Goal: Task Accomplishment & Management: Use online tool/utility

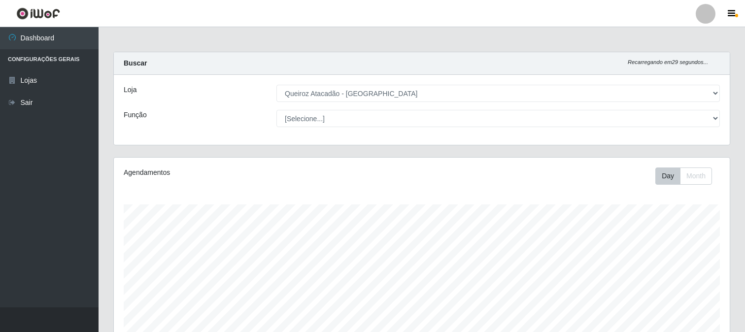
select select "464"
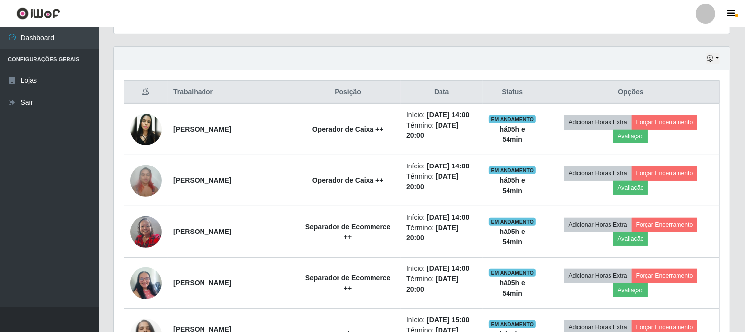
scroll to position [204, 616]
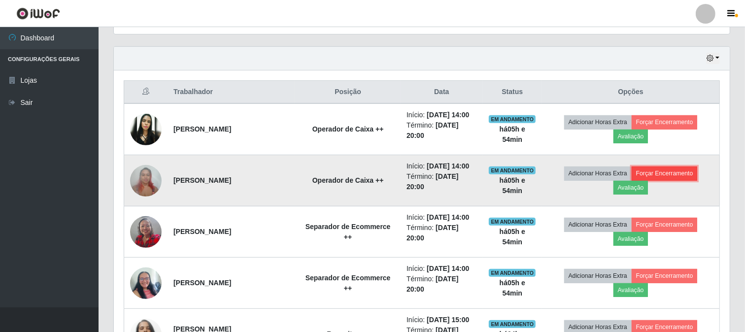
click at [677, 176] on button "Forçar Encerramento" at bounding box center [664, 173] width 66 height 14
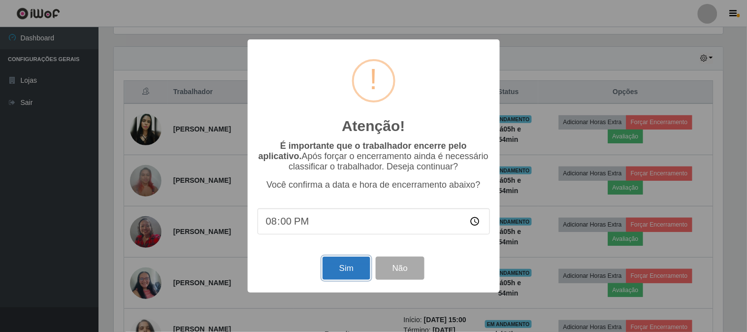
click at [334, 272] on button "Sim" at bounding box center [347, 268] width 48 height 23
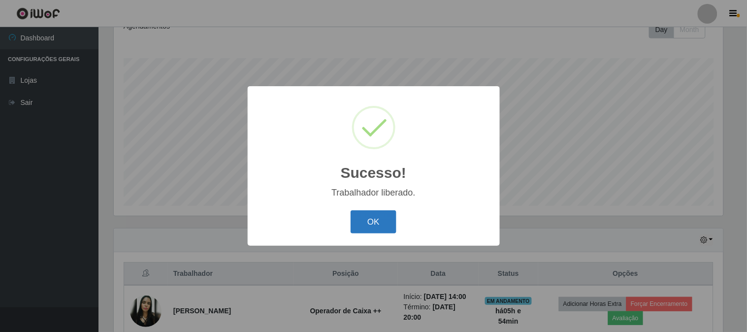
click at [380, 221] on button "OK" at bounding box center [374, 221] width 46 height 23
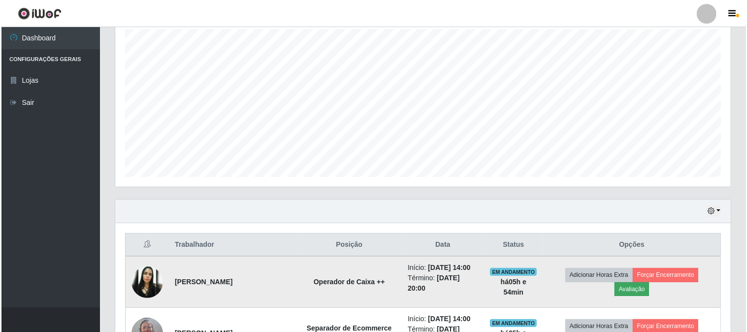
scroll to position [201, 0]
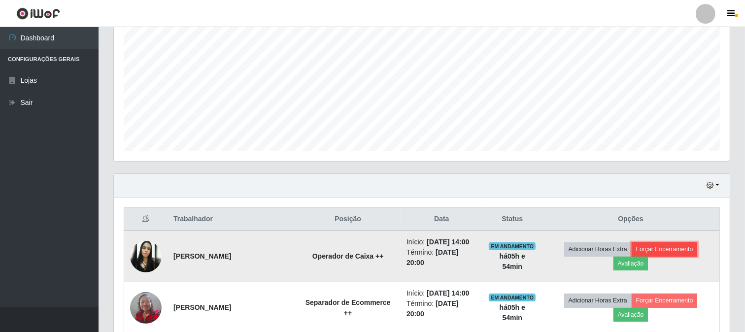
click at [684, 244] on button "Forçar Encerramento" at bounding box center [664, 249] width 66 height 14
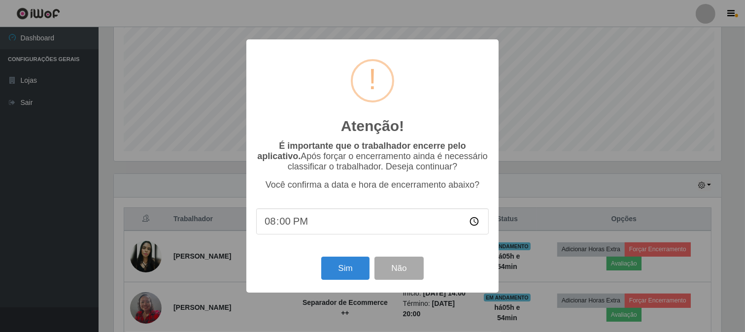
scroll to position [204, 609]
click at [352, 269] on button "Sim" at bounding box center [347, 268] width 48 height 23
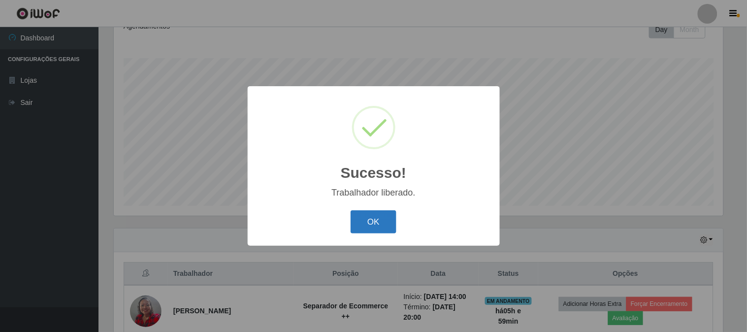
click at [366, 228] on button "OK" at bounding box center [374, 221] width 46 height 23
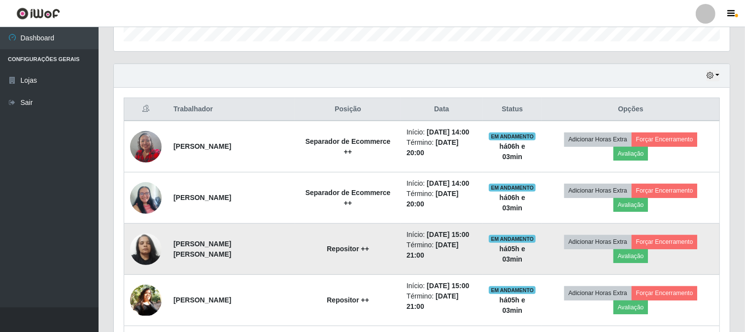
scroll to position [256, 0]
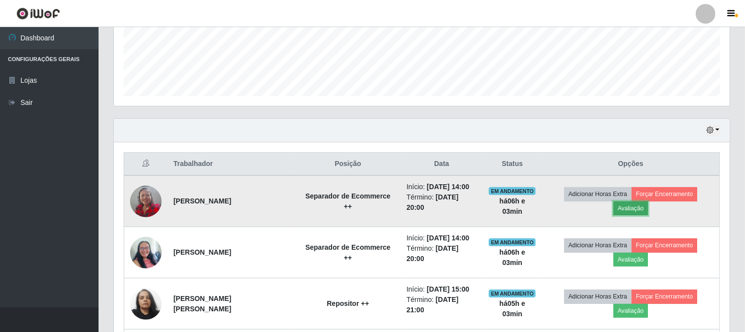
click at [641, 208] on button "Avaliação" at bounding box center [630, 208] width 35 height 14
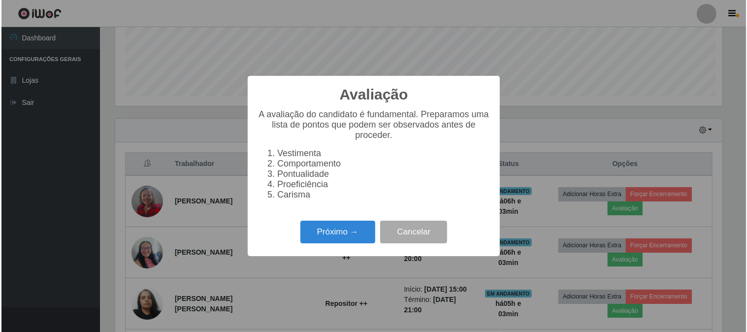
scroll to position [204, 609]
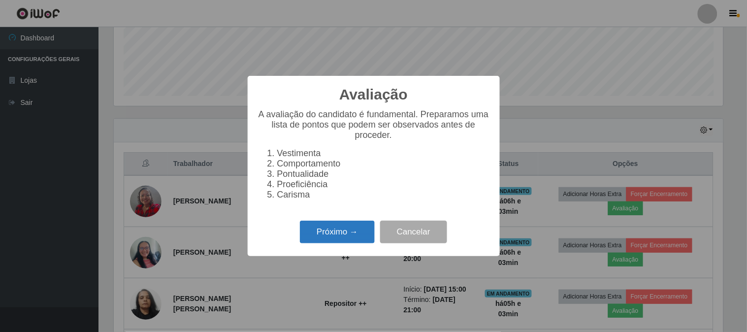
click at [336, 232] on button "Próximo →" at bounding box center [337, 232] width 75 height 23
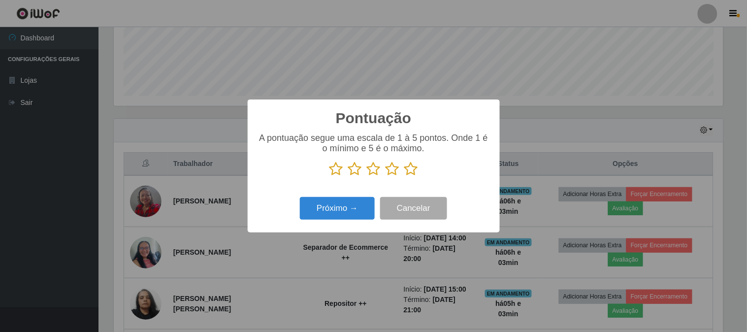
scroll to position [492360, 491955]
click at [410, 168] on icon at bounding box center [411, 169] width 14 height 15
click at [404, 176] on input "radio" at bounding box center [404, 176] width 0 height 0
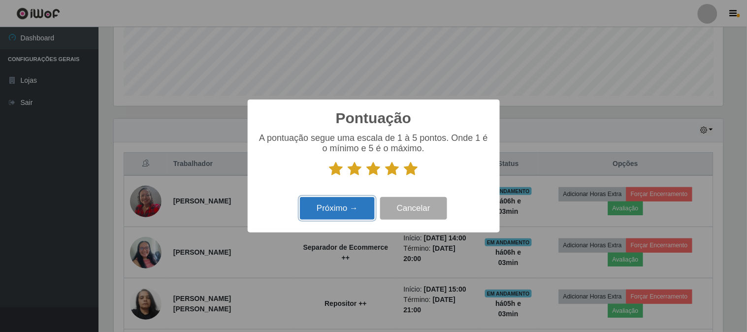
click at [350, 204] on button "Próximo →" at bounding box center [337, 208] width 75 height 23
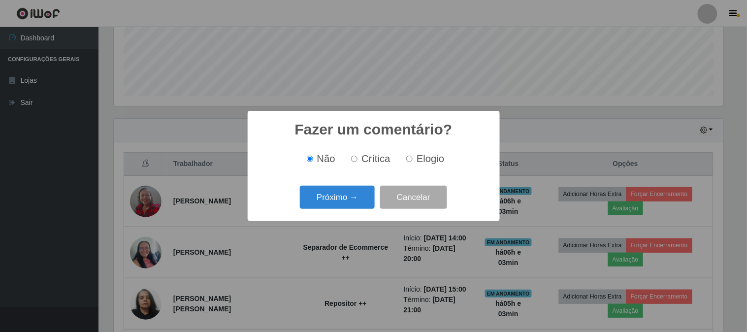
click at [412, 159] on input "Elogio" at bounding box center [409, 159] width 6 height 6
radio input "true"
click at [352, 180] on div "Fazer um comentário? × Não Crítica Elogio Próximo → Cancelar" at bounding box center [374, 166] width 252 height 110
click at [349, 199] on button "Próximo →" at bounding box center [337, 197] width 75 height 23
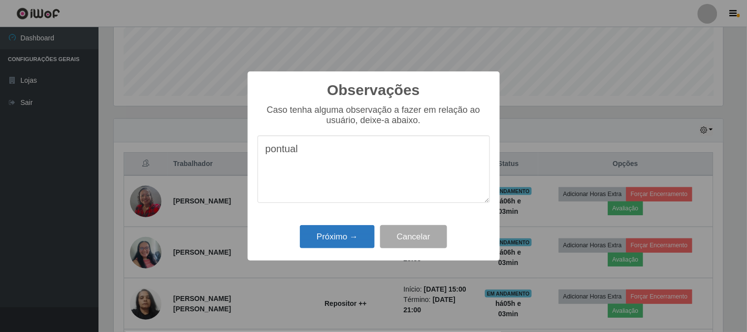
type textarea "pontual"
click at [361, 230] on button "Próximo →" at bounding box center [337, 236] width 75 height 23
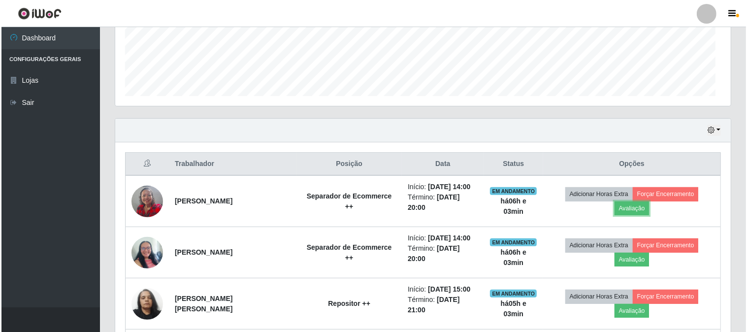
scroll to position [204, 616]
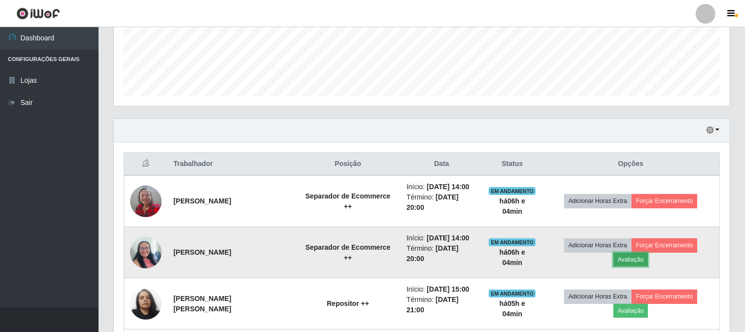
click at [644, 257] on button "Avaliação" at bounding box center [630, 260] width 35 height 14
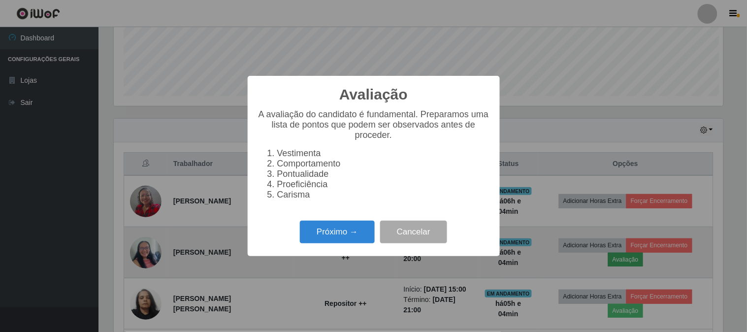
scroll to position [204, 609]
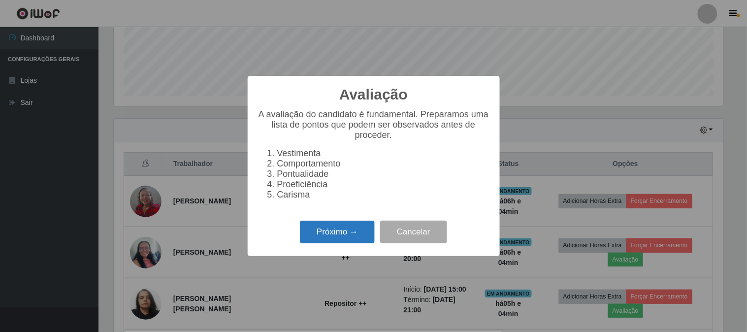
click at [336, 227] on button "Próximo →" at bounding box center [337, 232] width 75 height 23
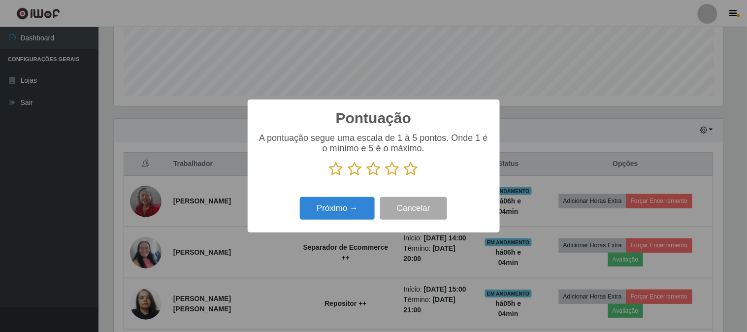
scroll to position [492360, 491955]
click at [414, 174] on icon at bounding box center [411, 169] width 14 height 15
click at [404, 176] on input "radio" at bounding box center [404, 176] width 0 height 0
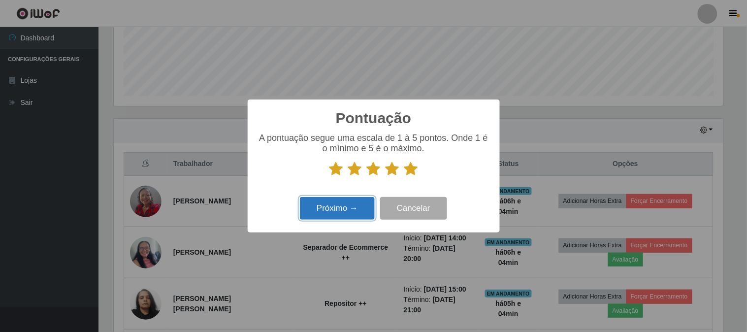
click at [361, 208] on button "Próximo →" at bounding box center [337, 208] width 75 height 23
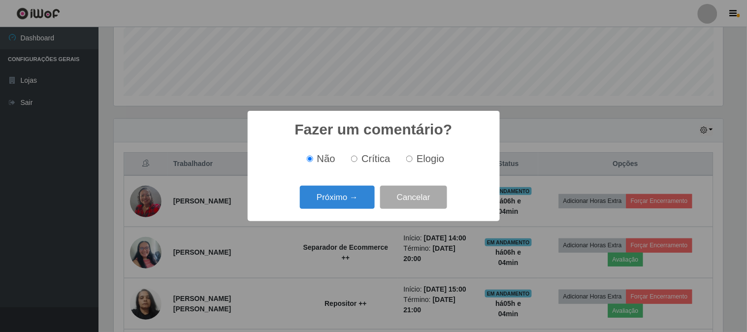
click at [415, 164] on label "Elogio" at bounding box center [423, 158] width 42 height 11
click at [413, 162] on input "Elogio" at bounding box center [409, 159] width 6 height 6
radio input "true"
click at [313, 195] on button "Próximo →" at bounding box center [337, 197] width 75 height 23
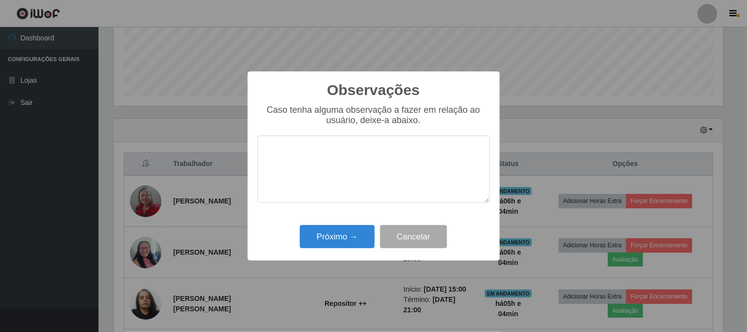
click at [319, 172] on textarea at bounding box center [374, 168] width 232 height 67
type textarea "ponTUAL"
click at [293, 238] on div "Próximo → Cancelar" at bounding box center [374, 237] width 232 height 28
click at [313, 242] on button "Próximo →" at bounding box center [337, 236] width 75 height 23
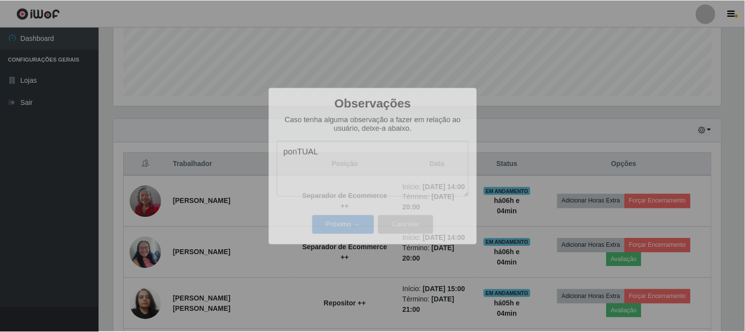
scroll to position [204, 616]
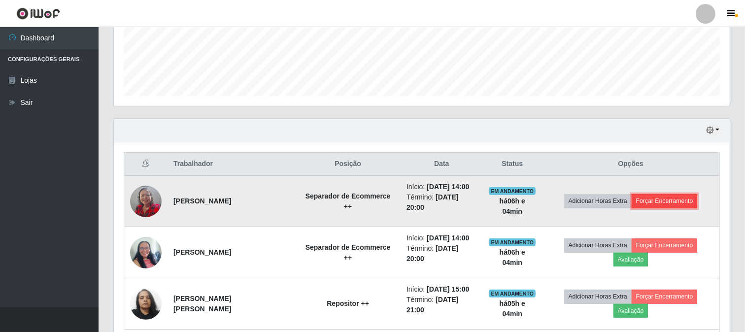
click at [660, 198] on button "Forçar Encerramento" at bounding box center [664, 201] width 66 height 14
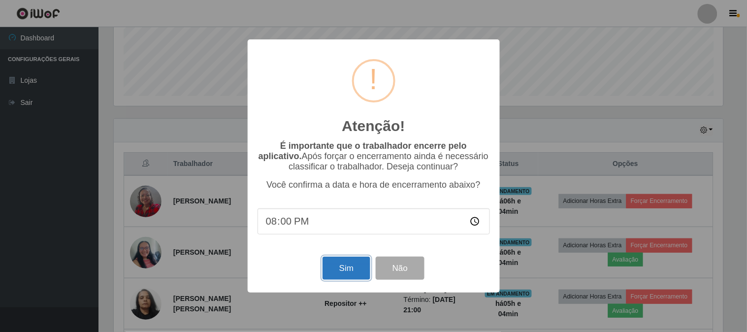
click at [364, 276] on button "Sim" at bounding box center [347, 268] width 48 height 23
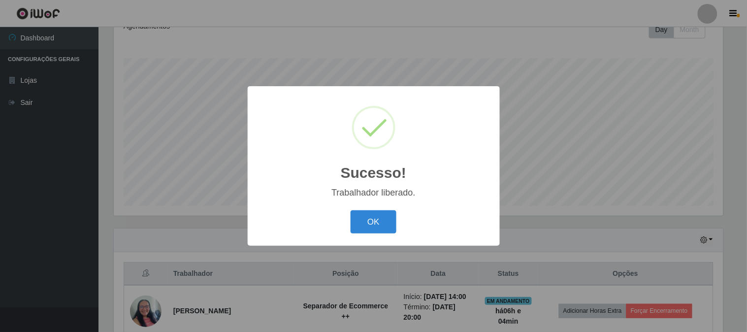
click at [370, 234] on div "OK Cancel" at bounding box center [374, 222] width 232 height 28
click at [368, 220] on button "OK" at bounding box center [374, 221] width 46 height 23
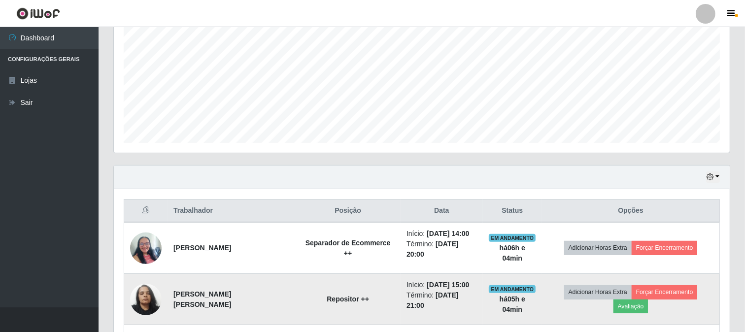
scroll to position [311, 0]
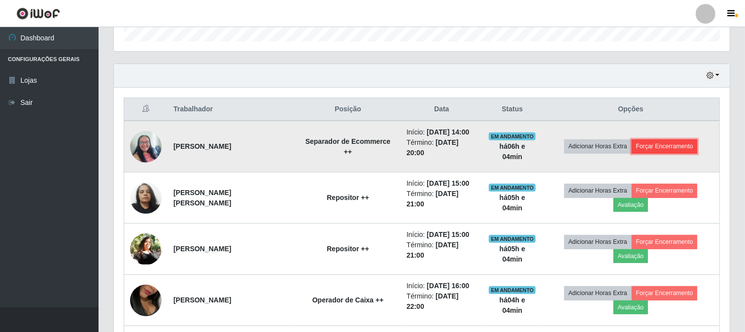
click at [667, 151] on button "Forçar Encerramento" at bounding box center [664, 146] width 66 height 14
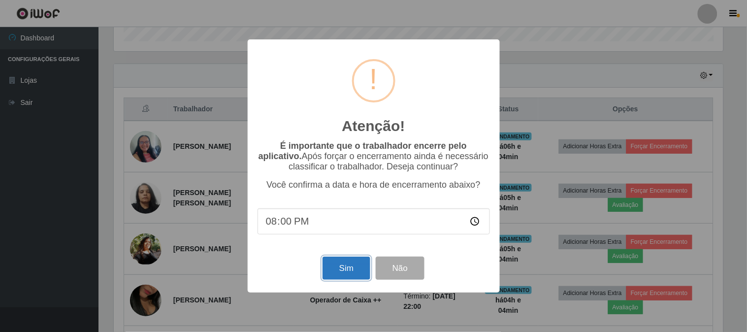
click at [347, 267] on button "Sim" at bounding box center [347, 268] width 48 height 23
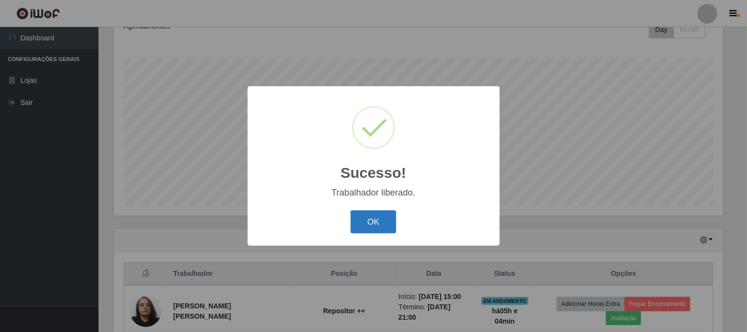
click at [368, 223] on button "OK" at bounding box center [374, 221] width 46 height 23
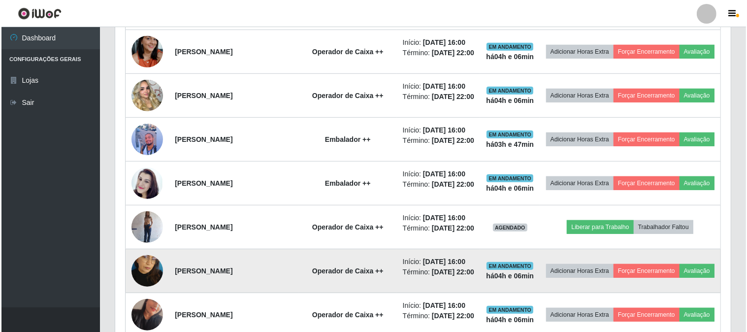
scroll to position [530, 0]
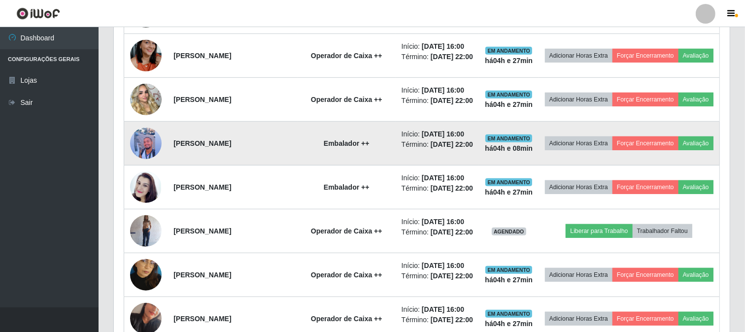
click at [134, 162] on img at bounding box center [146, 143] width 32 height 37
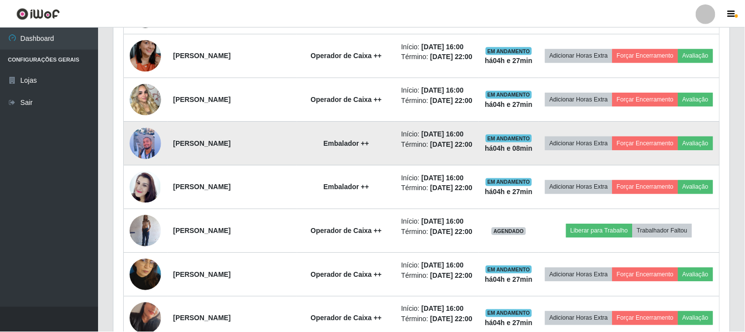
scroll to position [204, 609]
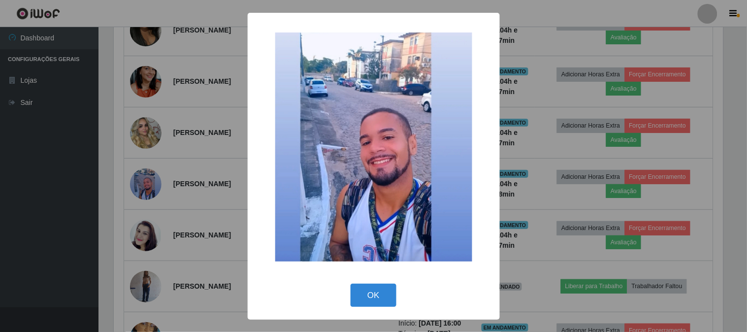
click at [410, 175] on img at bounding box center [373, 148] width 197 height 230
click at [365, 298] on button "OK" at bounding box center [374, 295] width 46 height 23
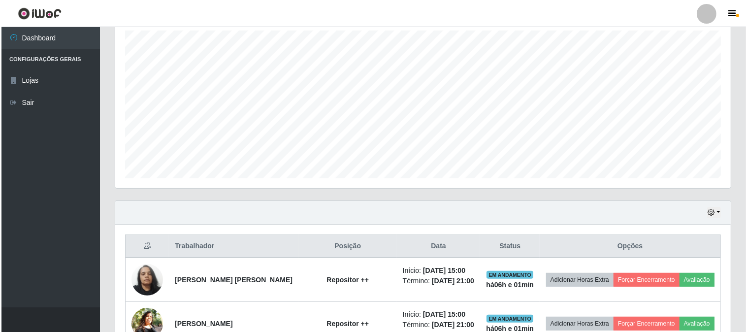
scroll to position [365, 0]
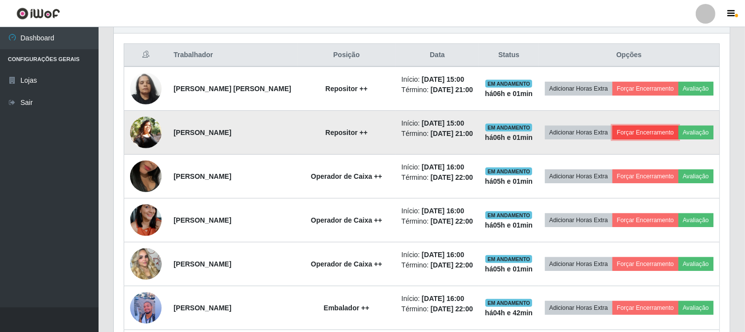
click at [645, 130] on button "Forçar Encerramento" at bounding box center [645, 133] width 66 height 14
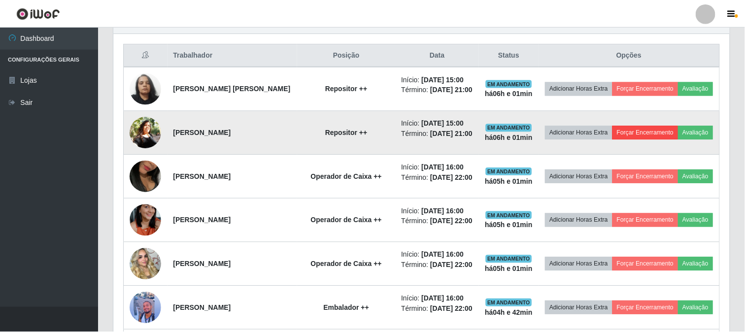
scroll to position [204, 609]
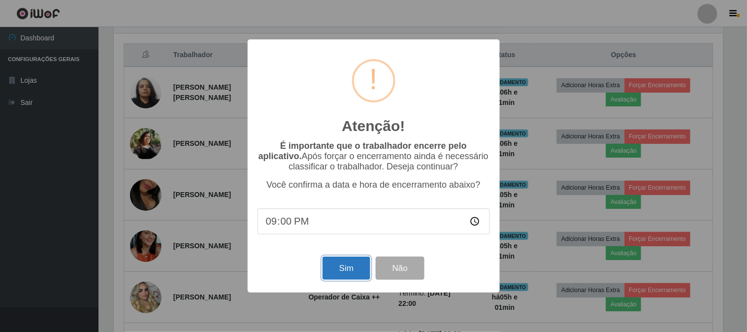
click at [358, 267] on button "Sim" at bounding box center [347, 268] width 48 height 23
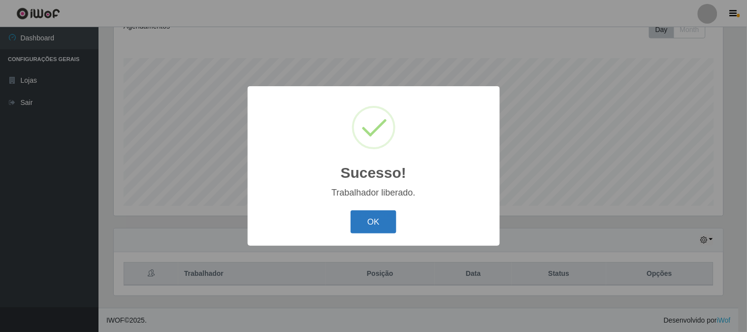
click at [381, 220] on button "OK" at bounding box center [374, 221] width 46 height 23
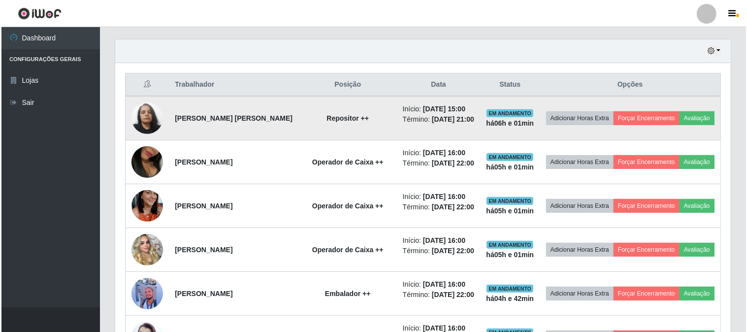
scroll to position [365, 0]
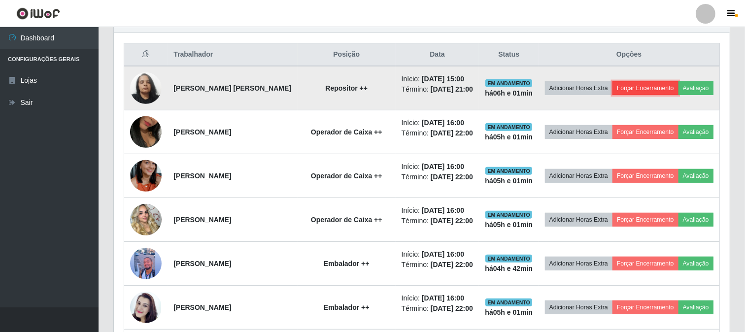
click at [648, 82] on button "Forçar Encerramento" at bounding box center [645, 88] width 66 height 14
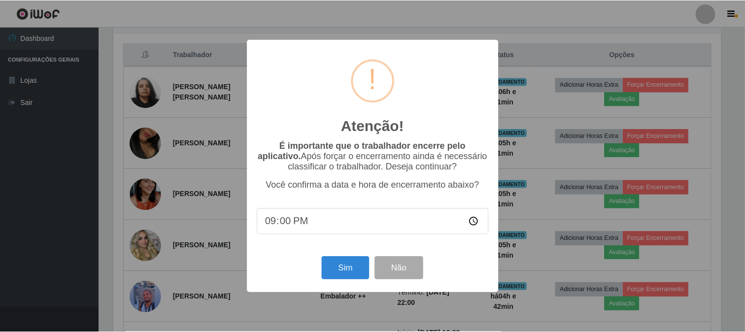
scroll to position [204, 609]
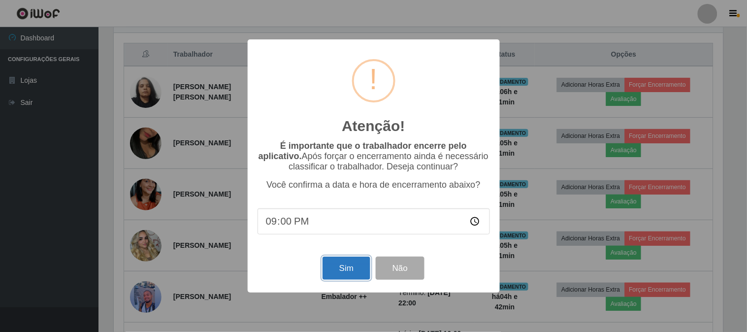
click at [347, 266] on button "Sim" at bounding box center [347, 268] width 48 height 23
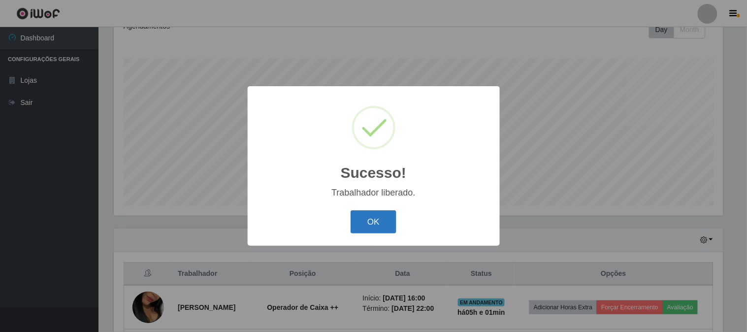
click at [364, 225] on button "OK" at bounding box center [374, 221] width 46 height 23
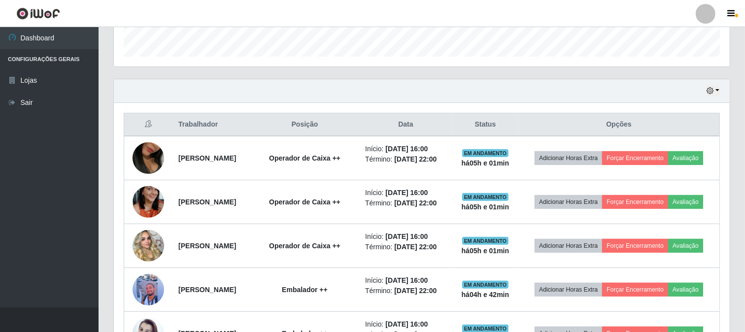
scroll to position [311, 0]
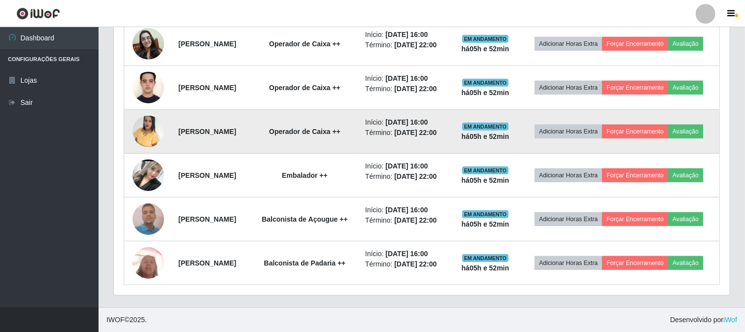
scroll to position [864, 0]
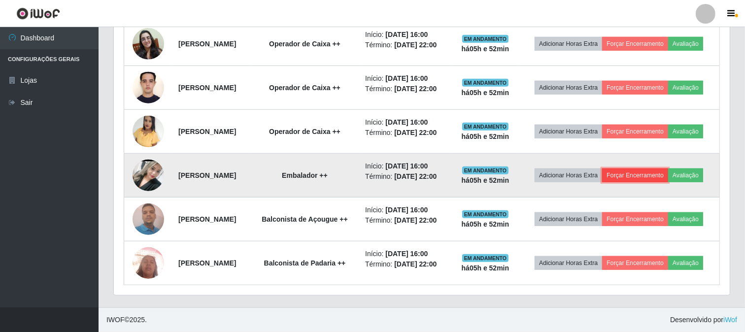
click at [663, 168] on button "Forçar Encerramento" at bounding box center [635, 175] width 66 height 14
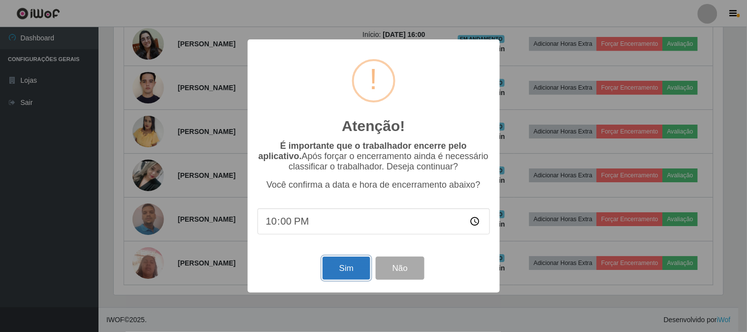
click at [346, 272] on button "Sim" at bounding box center [347, 268] width 48 height 23
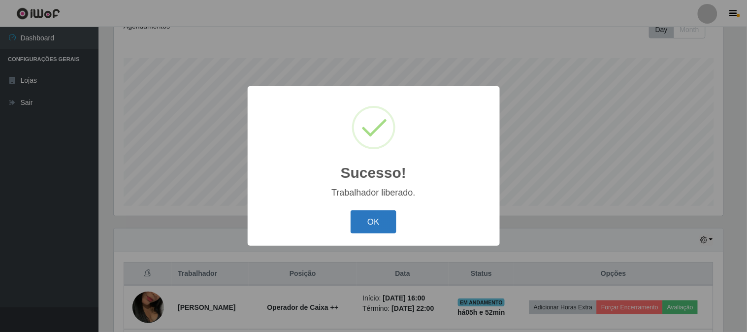
click at [389, 221] on button "OK" at bounding box center [374, 221] width 46 height 23
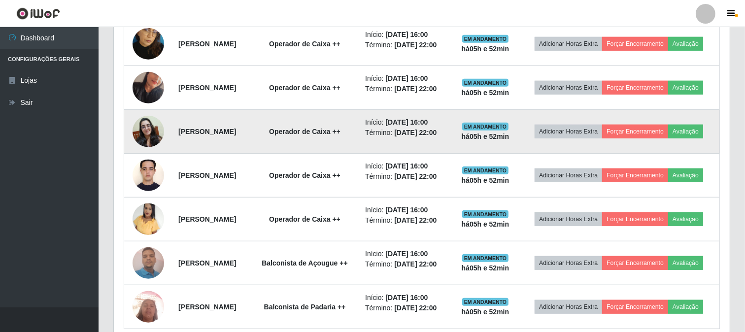
scroll to position [694, 0]
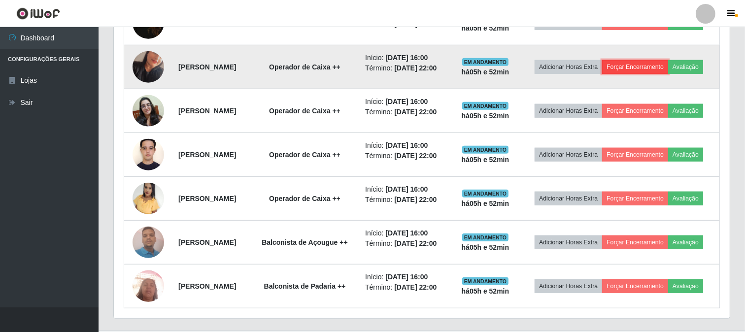
click at [668, 74] on button "Forçar Encerramento" at bounding box center [635, 67] width 66 height 14
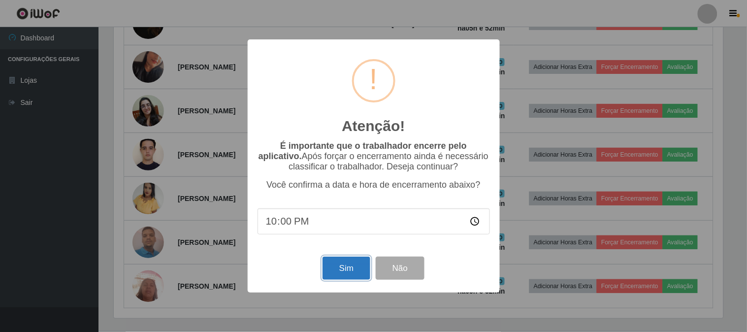
click at [340, 276] on button "Sim" at bounding box center [347, 268] width 48 height 23
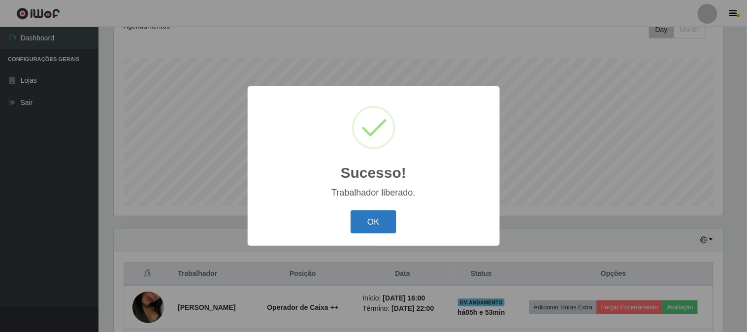
click at [388, 212] on button "OK" at bounding box center [374, 221] width 46 height 23
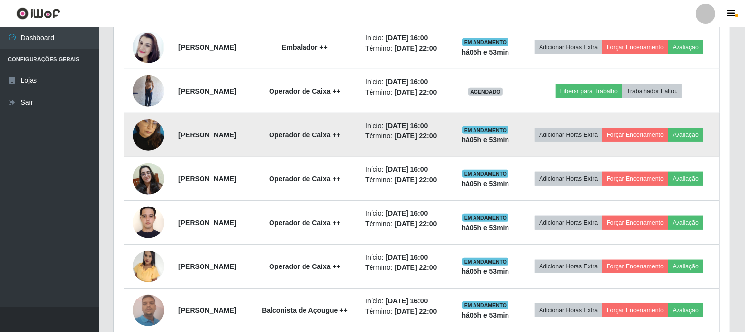
scroll to position [584, 0]
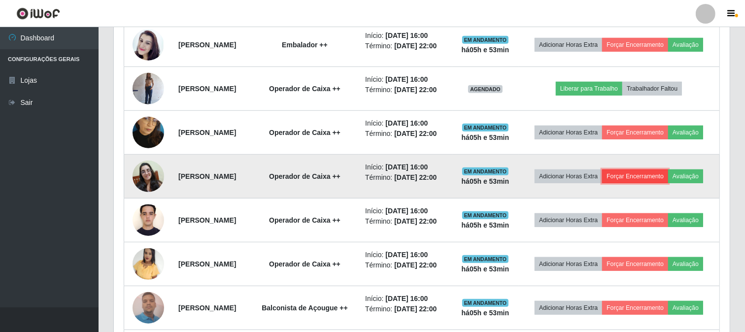
click at [656, 183] on button "Forçar Encerramento" at bounding box center [635, 176] width 66 height 14
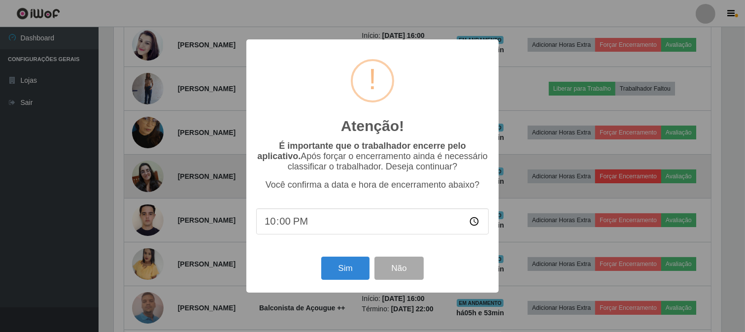
scroll to position [204, 609]
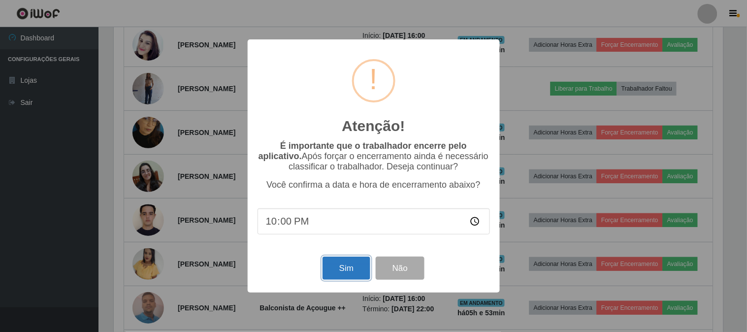
click at [343, 276] on button "Sim" at bounding box center [347, 268] width 48 height 23
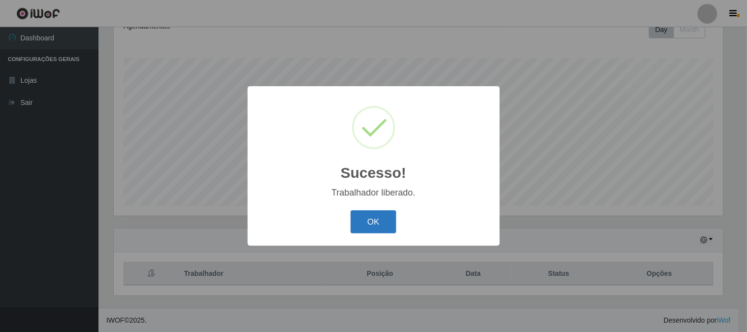
click at [359, 219] on button "OK" at bounding box center [374, 221] width 46 height 23
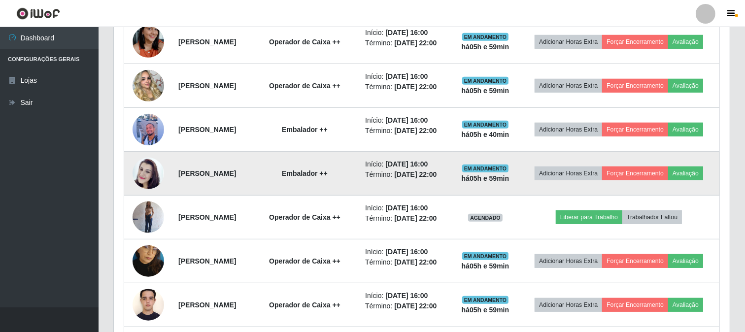
scroll to position [475, 0]
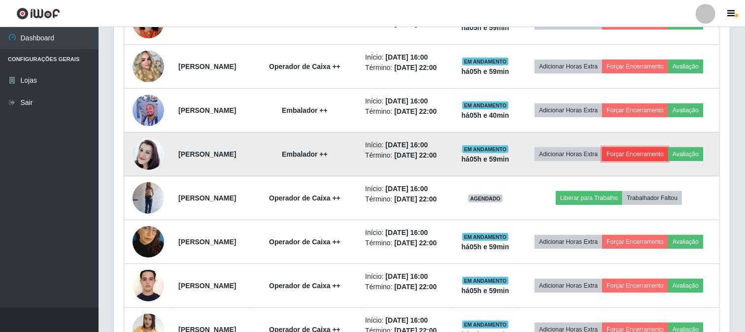
click at [668, 161] on button "Forçar Encerramento" at bounding box center [635, 154] width 66 height 14
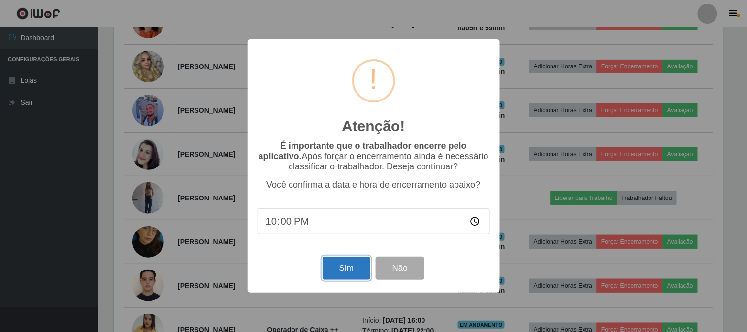
click at [345, 273] on button "Sim" at bounding box center [347, 268] width 48 height 23
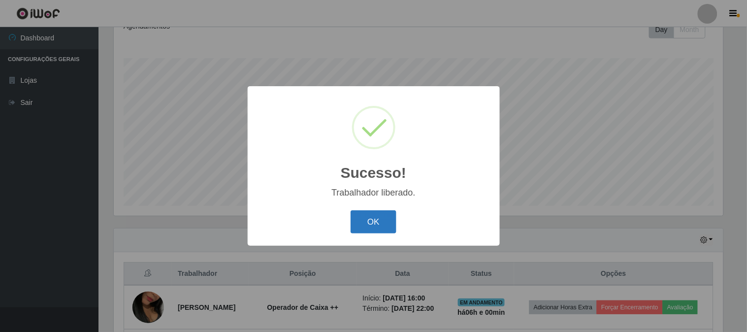
click at [380, 225] on button "OK" at bounding box center [374, 221] width 46 height 23
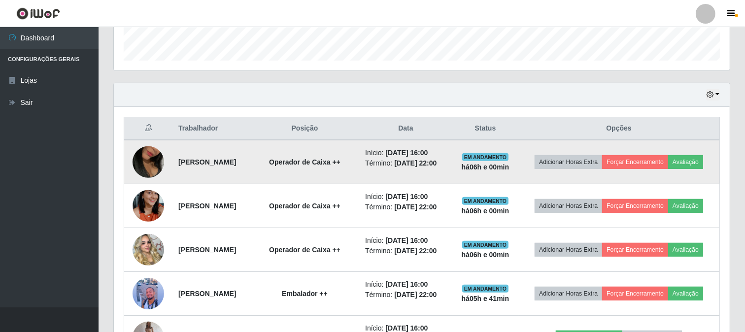
scroll to position [311, 0]
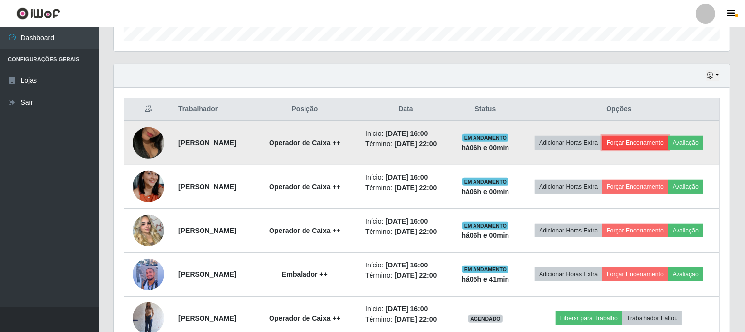
click at [668, 137] on button "Forçar Encerramento" at bounding box center [635, 143] width 66 height 14
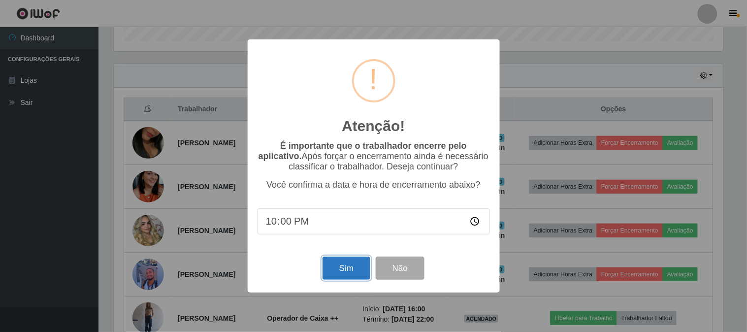
click at [347, 269] on button "Sim" at bounding box center [347, 268] width 48 height 23
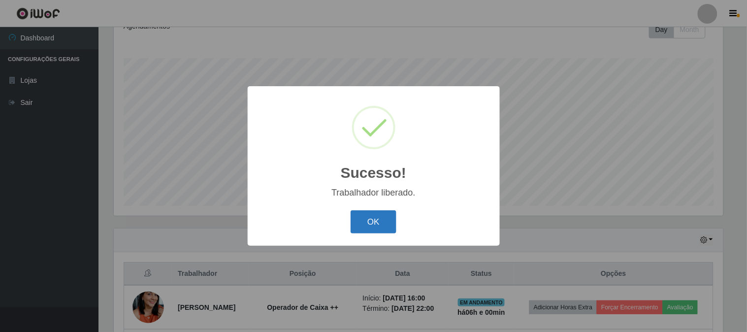
click at [366, 220] on button "OK" at bounding box center [374, 221] width 46 height 23
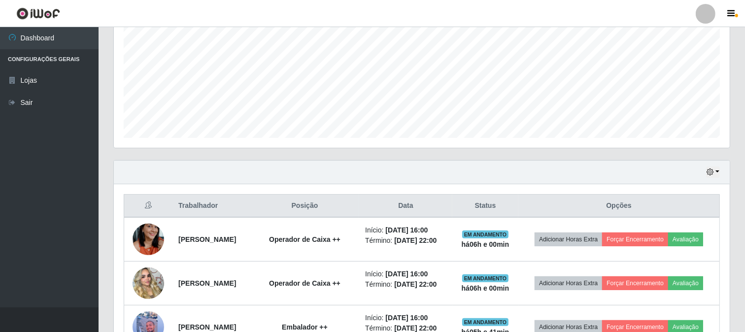
scroll to position [256, 0]
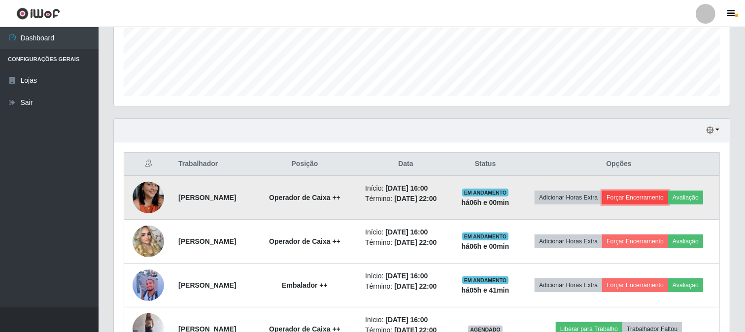
click at [668, 194] on button "Forçar Encerramento" at bounding box center [635, 198] width 66 height 14
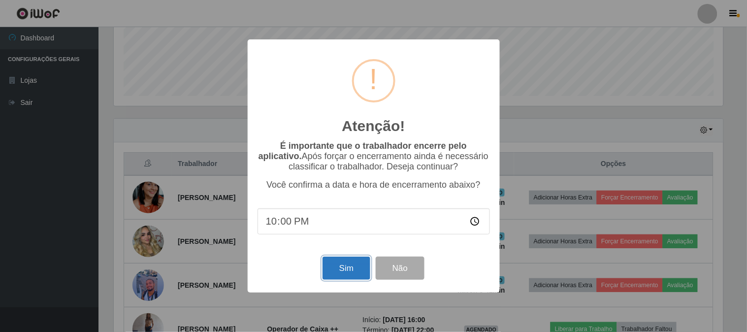
click at [347, 266] on button "Sim" at bounding box center [347, 268] width 48 height 23
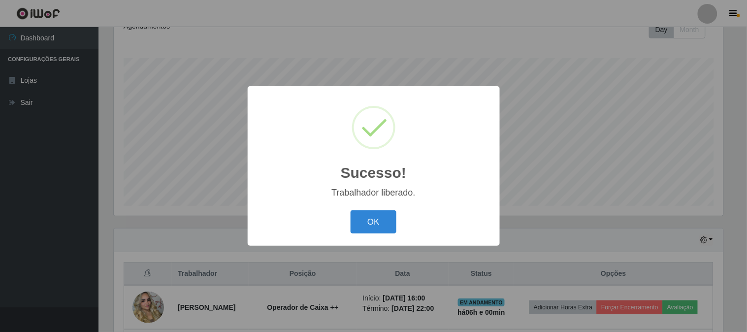
click at [351, 210] on button "OK" at bounding box center [374, 221] width 46 height 23
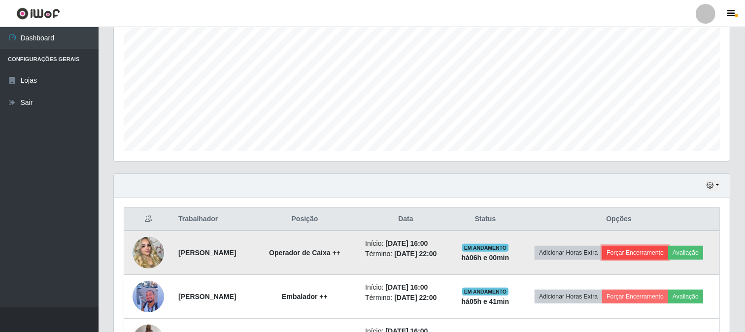
click at [668, 250] on button "Forçar Encerramento" at bounding box center [635, 253] width 66 height 14
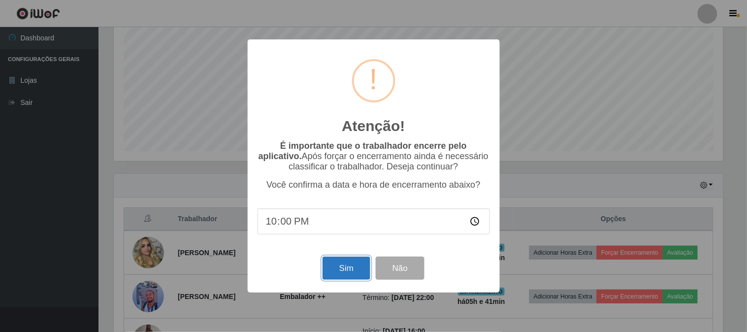
click at [355, 268] on button "Sim" at bounding box center [347, 268] width 48 height 23
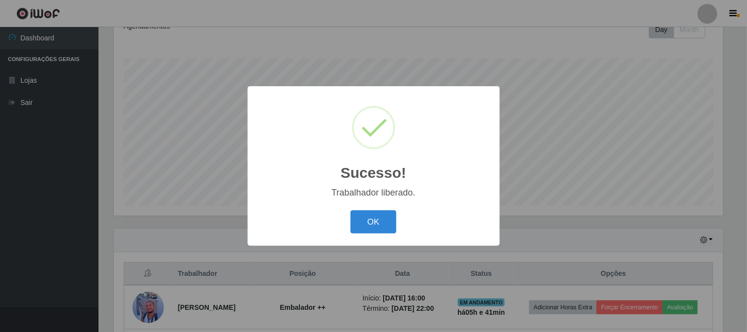
click at [351, 210] on button "OK" at bounding box center [374, 221] width 46 height 23
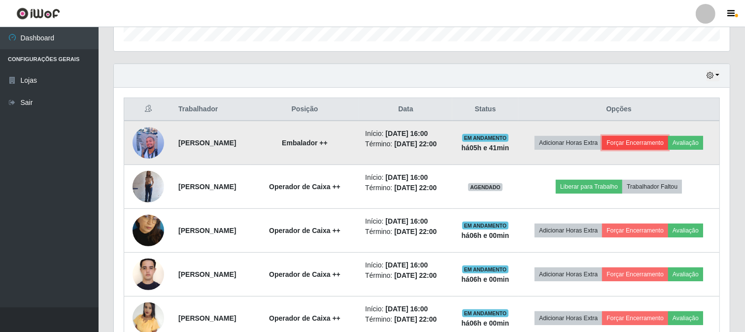
click at [667, 138] on button "Forçar Encerramento" at bounding box center [635, 143] width 66 height 14
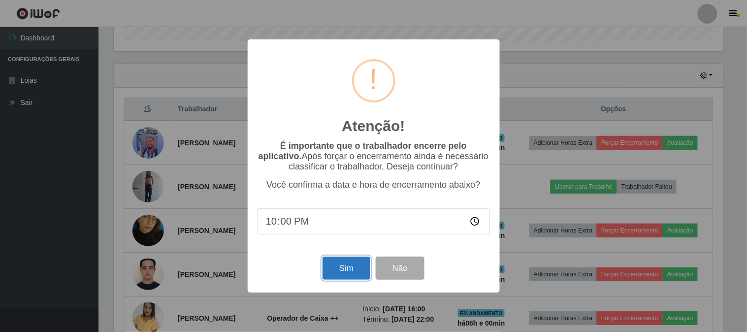
click at [360, 271] on button "Sim" at bounding box center [347, 268] width 48 height 23
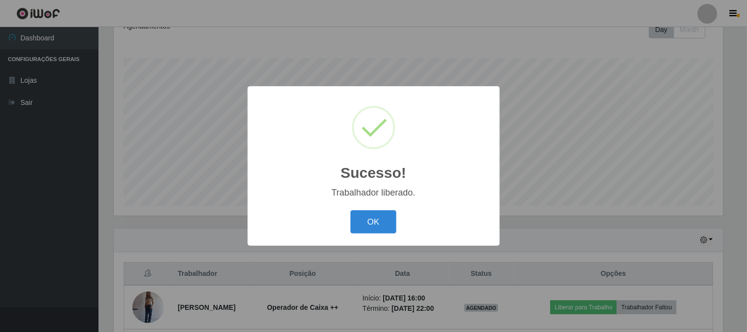
click at [351, 210] on button "OK" at bounding box center [374, 221] width 46 height 23
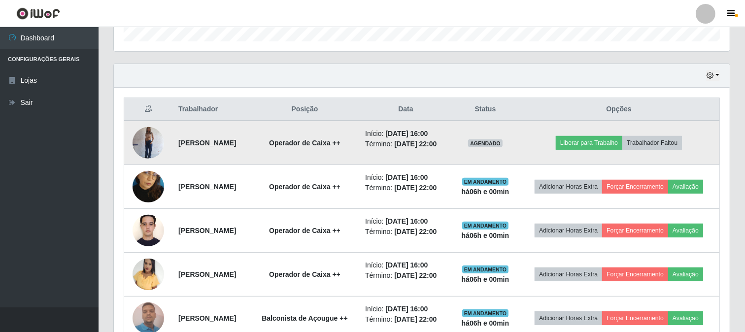
click at [143, 143] on img at bounding box center [149, 143] width 32 height 42
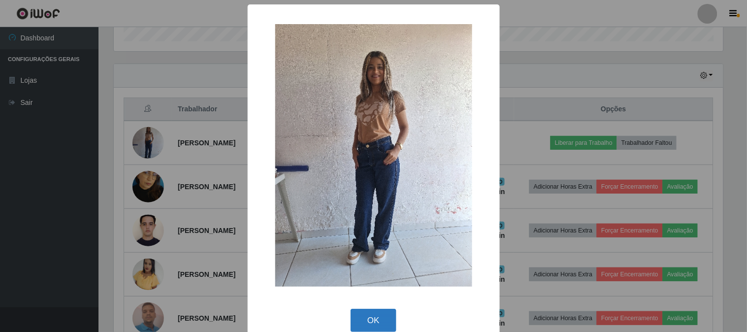
click at [385, 316] on button "OK" at bounding box center [374, 320] width 46 height 23
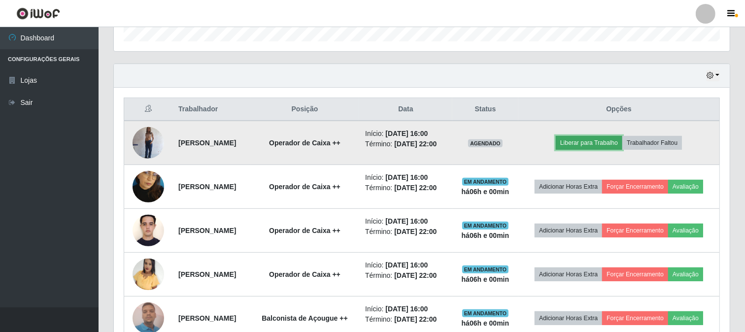
click at [575, 149] on button "Liberar para Trabalho" at bounding box center [589, 143] width 66 height 14
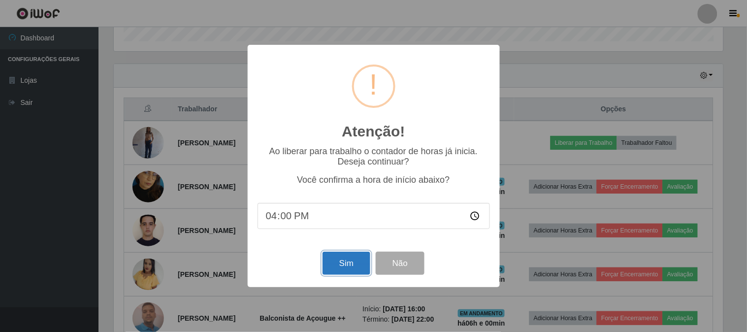
click at [352, 260] on button "Sim" at bounding box center [347, 263] width 48 height 23
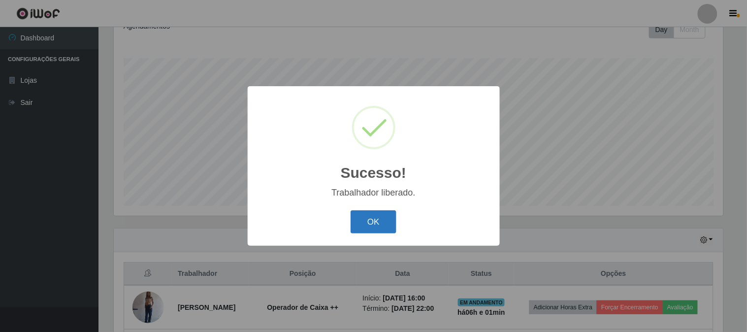
click at [351, 210] on button "OK" at bounding box center [374, 221] width 46 height 23
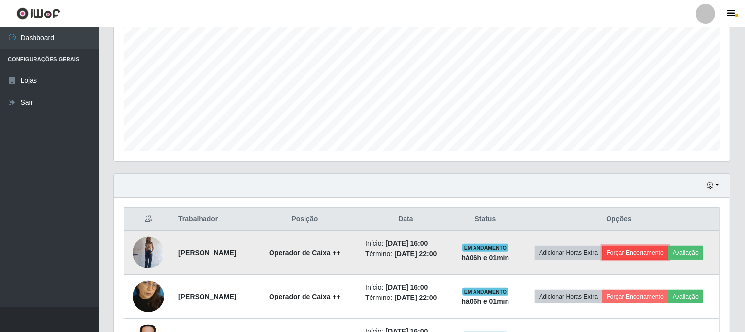
click at [661, 248] on button "Forçar Encerramento" at bounding box center [635, 253] width 66 height 14
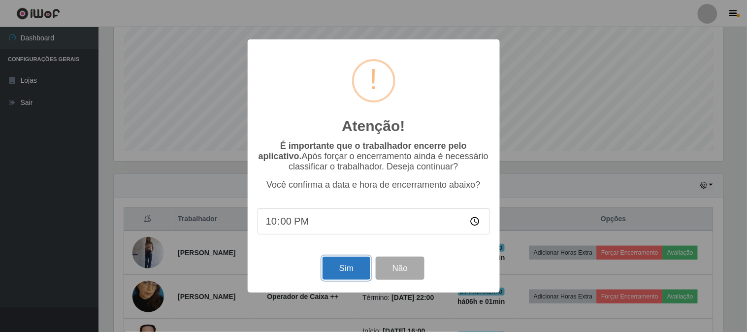
click at [356, 269] on button "Sim" at bounding box center [347, 268] width 48 height 23
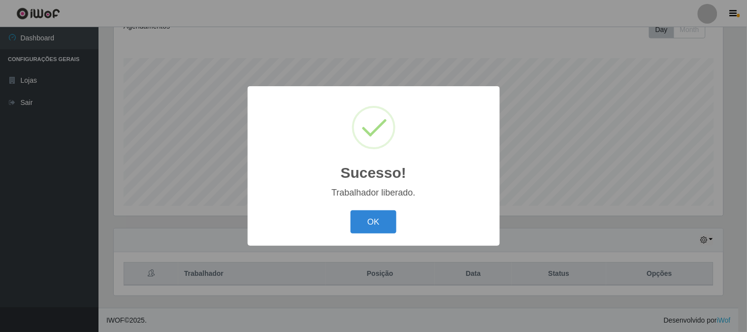
click at [351, 210] on button "OK" at bounding box center [374, 221] width 46 height 23
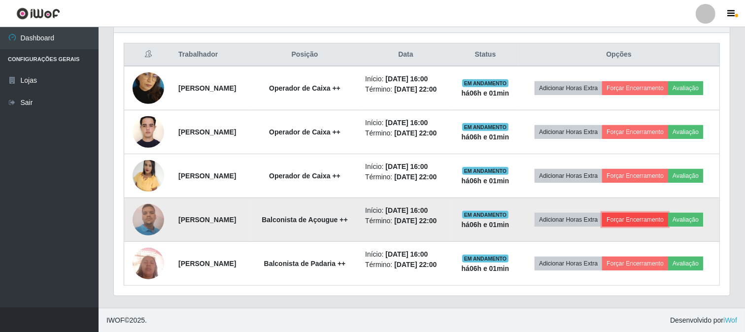
click at [668, 227] on button "Forçar Encerramento" at bounding box center [635, 220] width 66 height 14
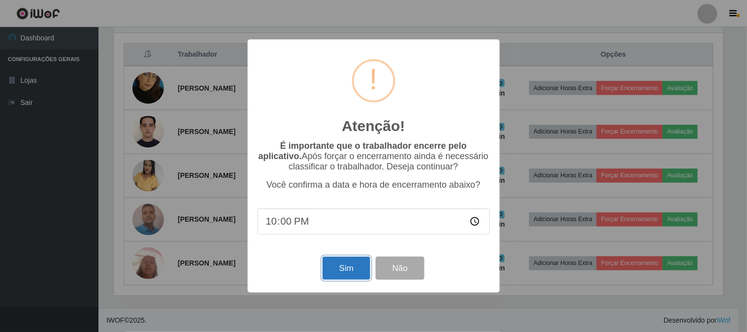
click at [355, 269] on button "Sim" at bounding box center [347, 268] width 48 height 23
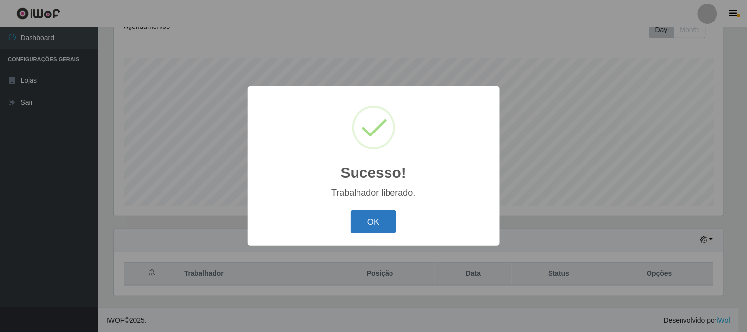
click at [377, 224] on button "OK" at bounding box center [374, 221] width 46 height 23
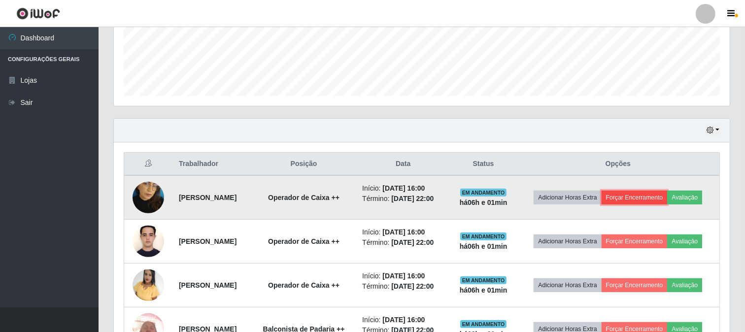
click at [667, 191] on button "Forçar Encerramento" at bounding box center [634, 198] width 66 height 14
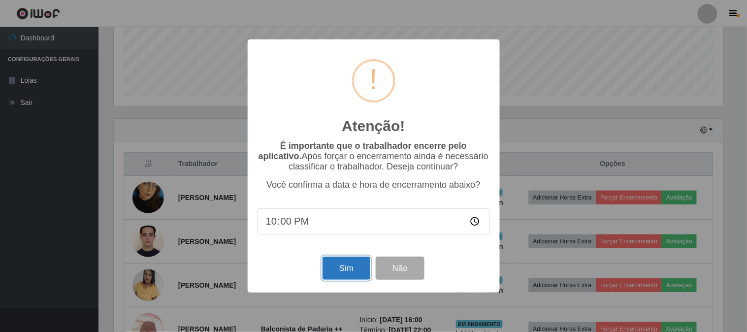
click at [353, 265] on button "Sim" at bounding box center [347, 268] width 48 height 23
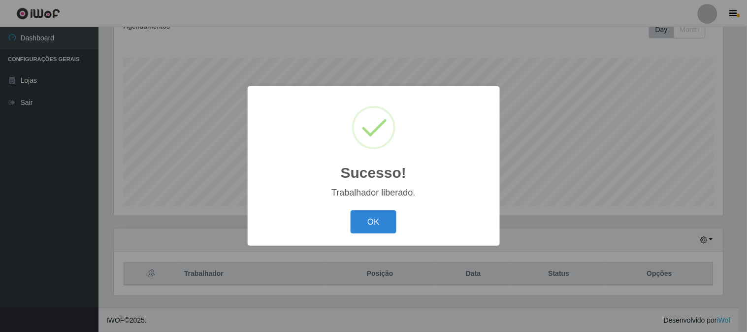
click at [351, 210] on button "OK" at bounding box center [374, 221] width 46 height 23
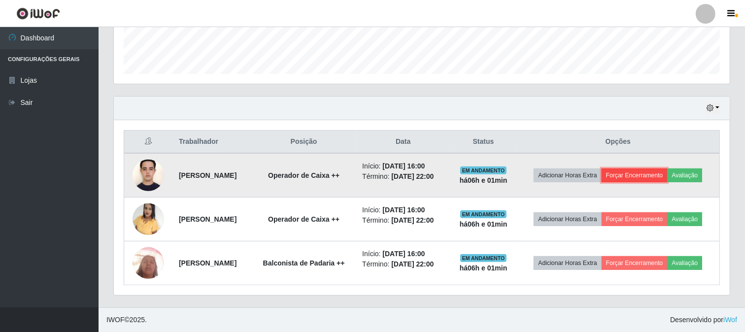
click at [659, 168] on button "Forçar Encerramento" at bounding box center [634, 175] width 66 height 14
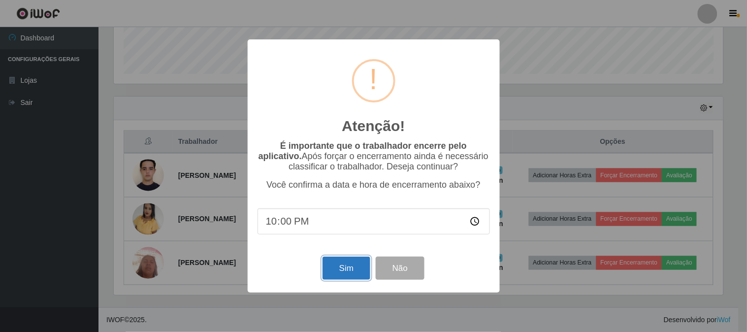
click at [364, 272] on button "Sim" at bounding box center [347, 268] width 48 height 23
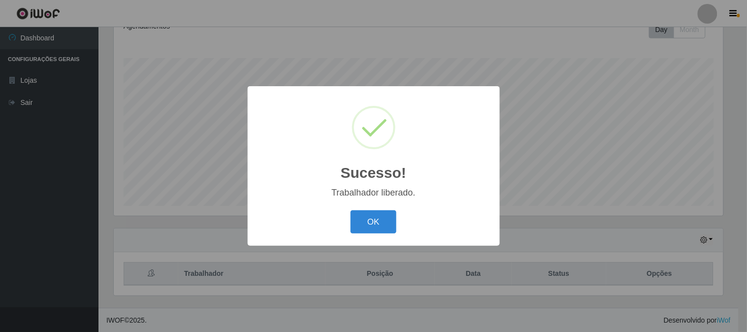
click at [351, 210] on button "OK" at bounding box center [374, 221] width 46 height 23
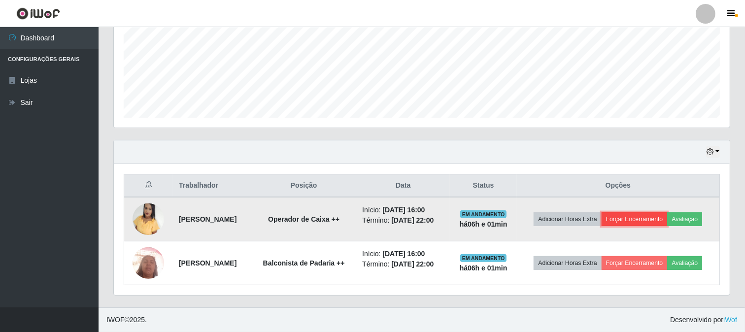
click at [637, 220] on button "Forçar Encerramento" at bounding box center [634, 219] width 66 height 14
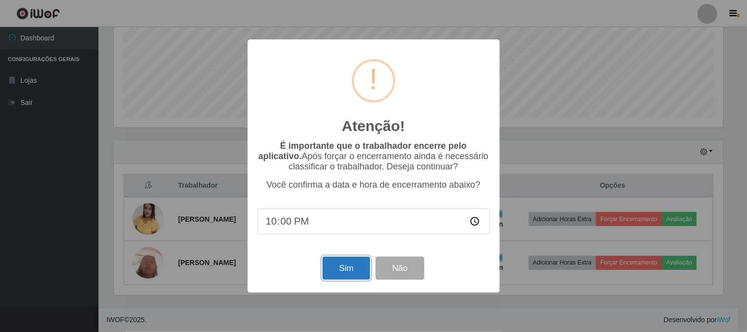
click at [351, 263] on button "Sim" at bounding box center [347, 268] width 48 height 23
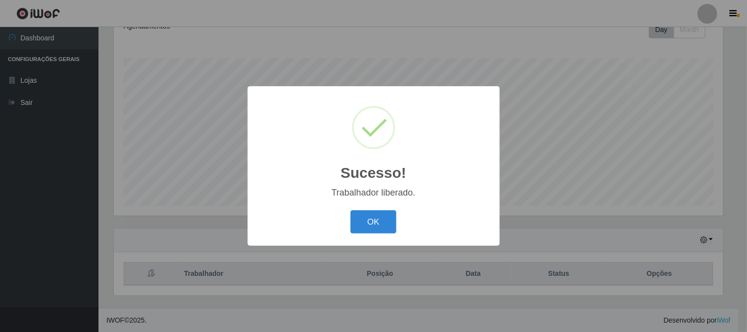
click at [351, 210] on button "OK" at bounding box center [374, 221] width 46 height 23
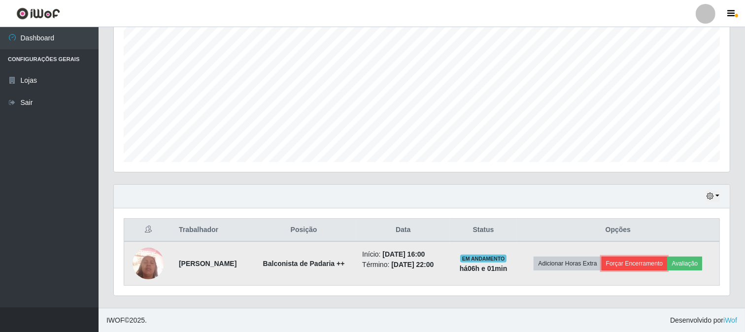
click at [633, 264] on button "Forçar Encerramento" at bounding box center [634, 264] width 66 height 14
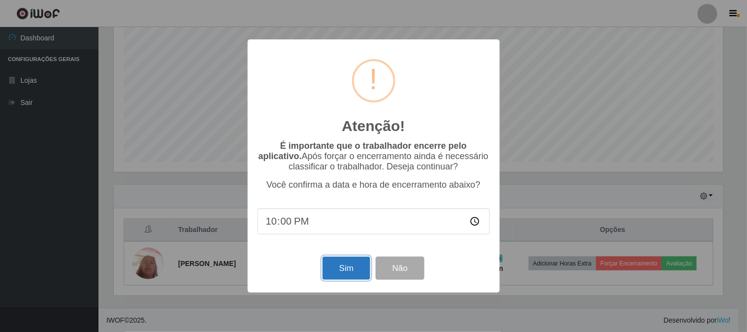
click at [350, 269] on button "Sim" at bounding box center [347, 268] width 48 height 23
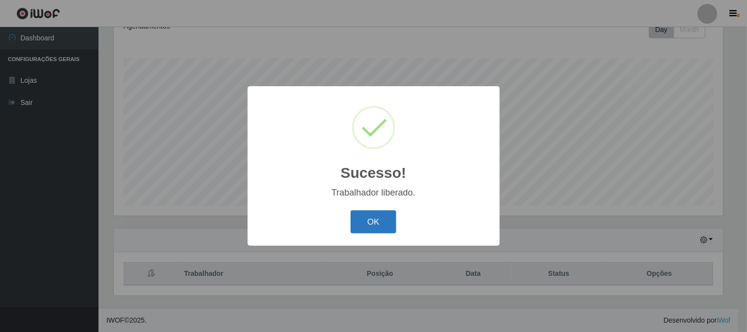
click at [389, 214] on button "OK" at bounding box center [374, 221] width 46 height 23
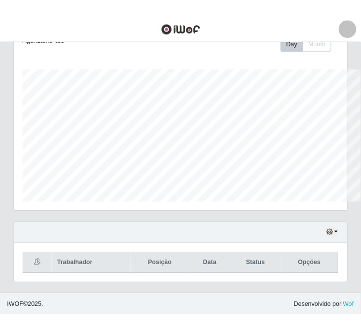
scroll to position [492360, 492235]
